Goal: Understand process/instructions

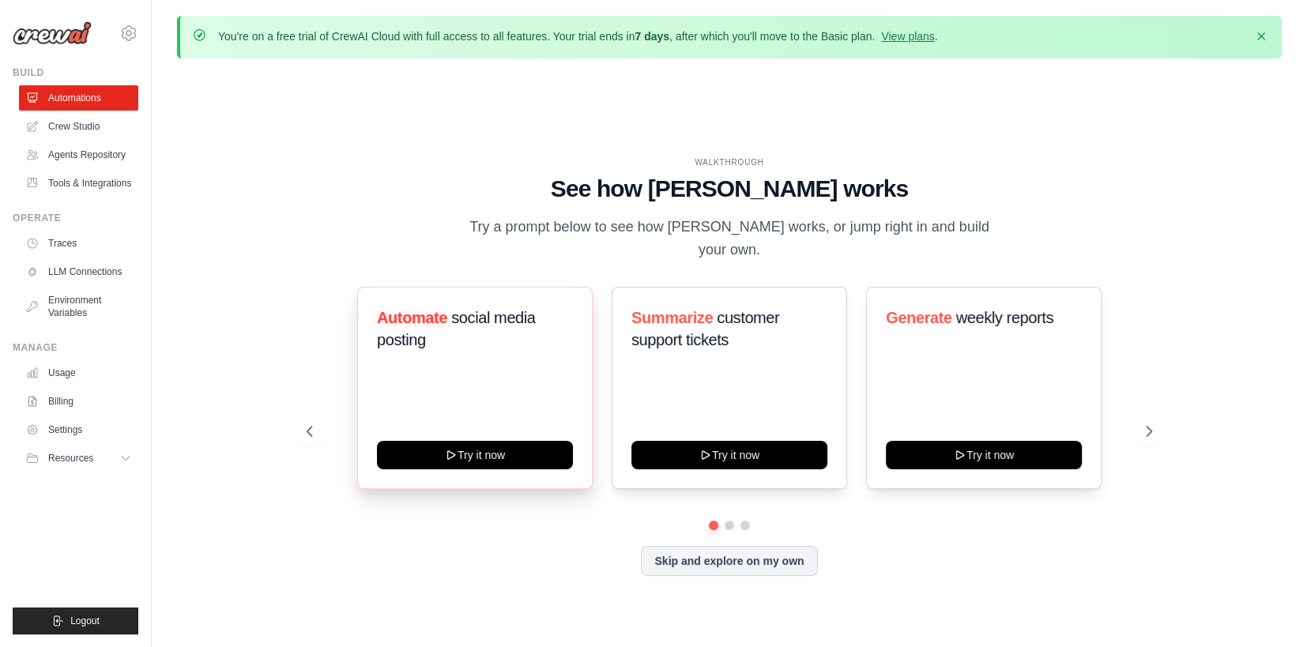
click at [482, 309] on span "social media posting" at bounding box center [456, 329] width 159 height 40
click at [510, 320] on h3 "Automate social media posting" at bounding box center [475, 329] width 196 height 44
drag, startPoint x: 510, startPoint y: 320, endPoint x: 516, endPoint y: 341, distance: 21.5
click at [516, 341] on div "Automate social media posting" at bounding box center [475, 335] width 196 height 57
drag, startPoint x: 516, startPoint y: 341, endPoint x: 512, endPoint y: 315, distance: 26.4
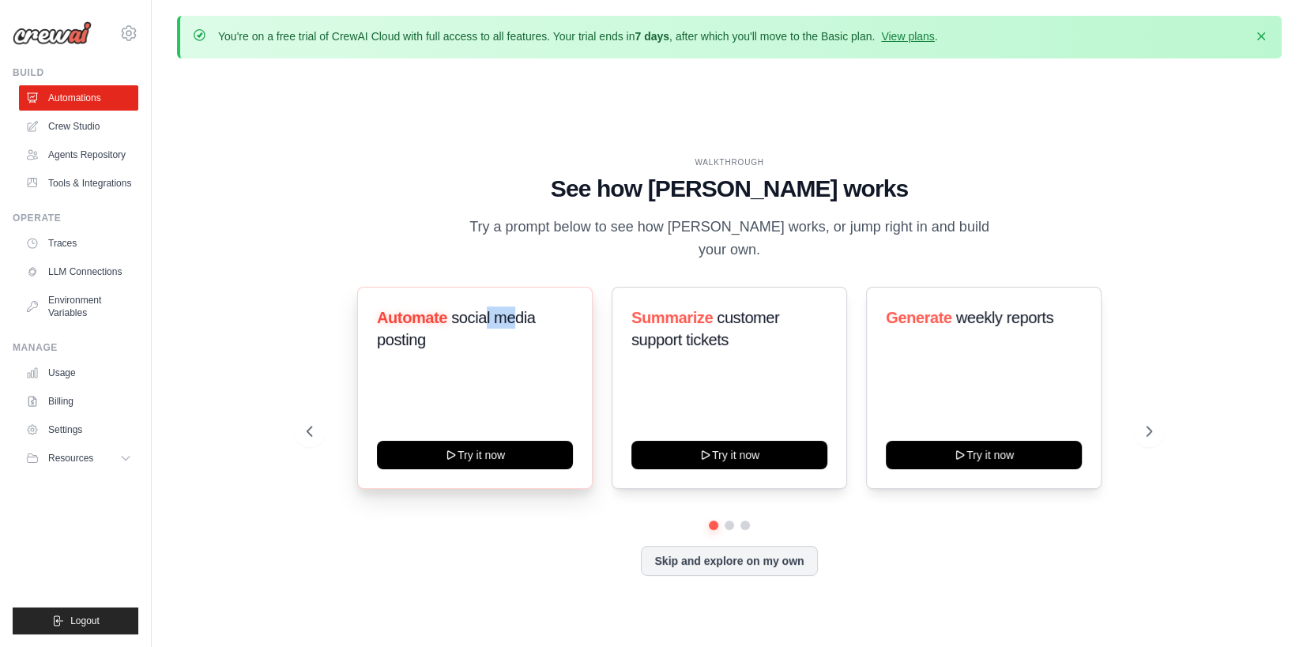
click at [512, 315] on div "Automate social media posting" at bounding box center [475, 335] width 196 height 57
click at [512, 315] on span "social media posting" at bounding box center [456, 329] width 159 height 40
click at [752, 309] on span "customer support tickets" at bounding box center [705, 329] width 148 height 40
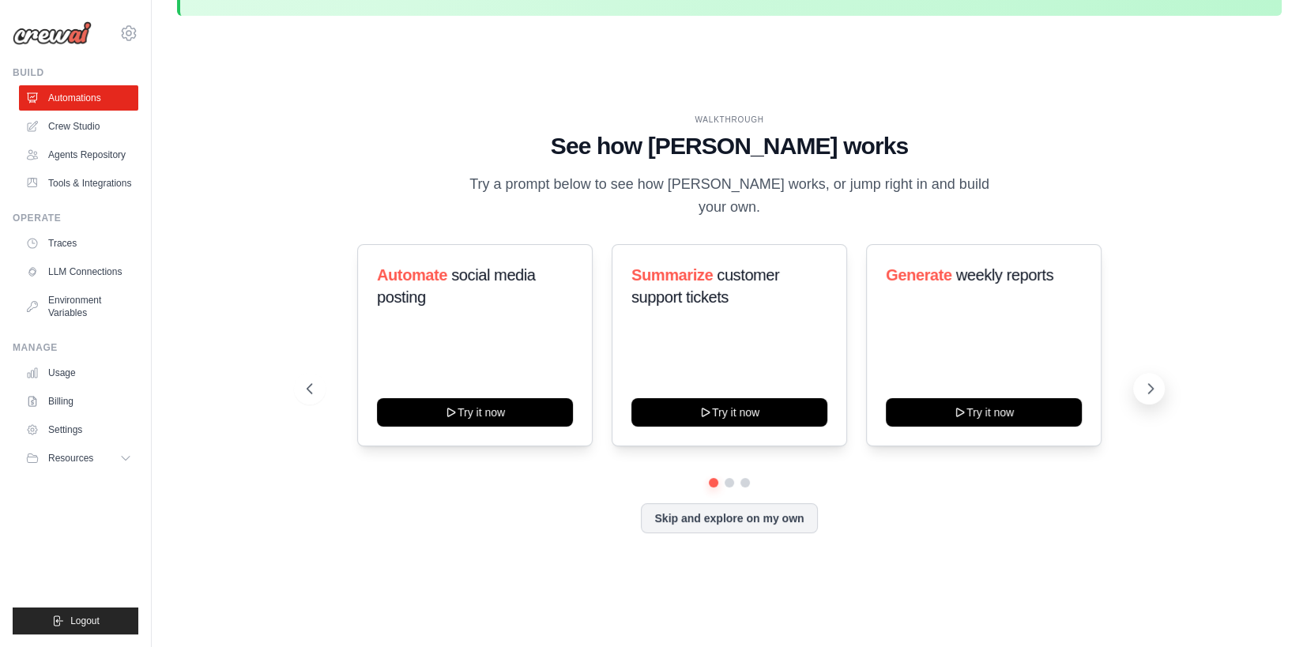
scroll to position [55, 0]
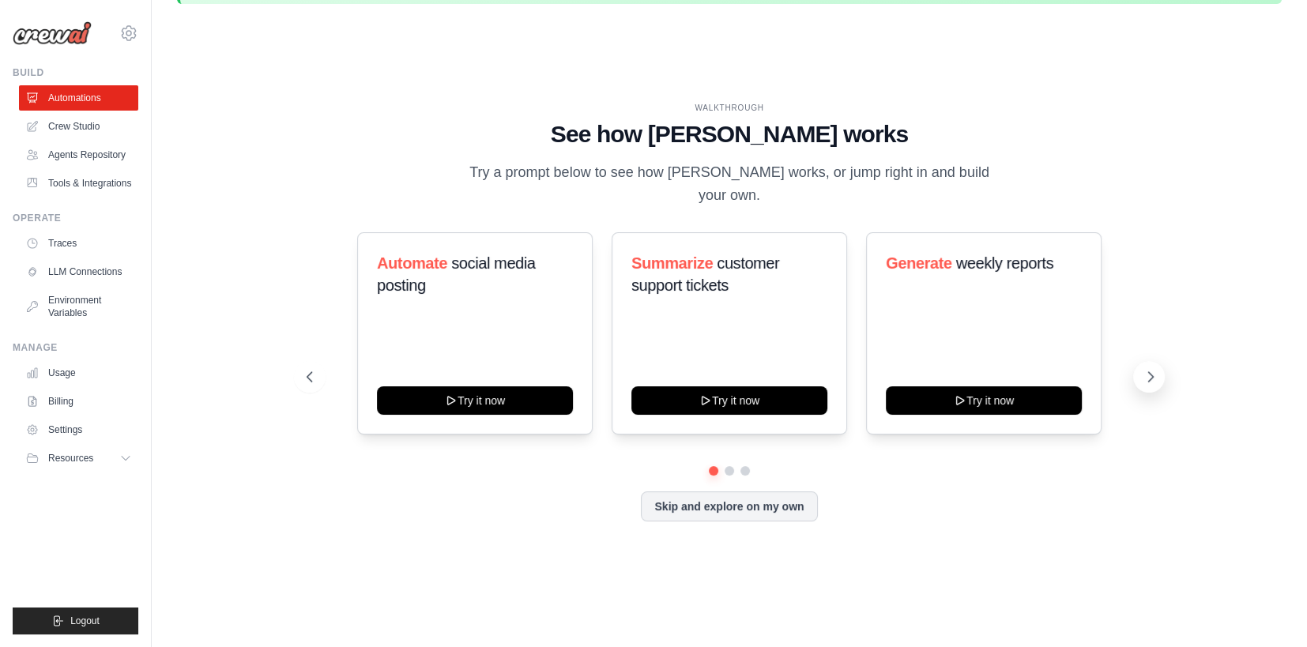
click at [1157, 369] on icon at bounding box center [1151, 377] width 16 height 16
